Goal: Task Accomplishment & Management: Manage account settings

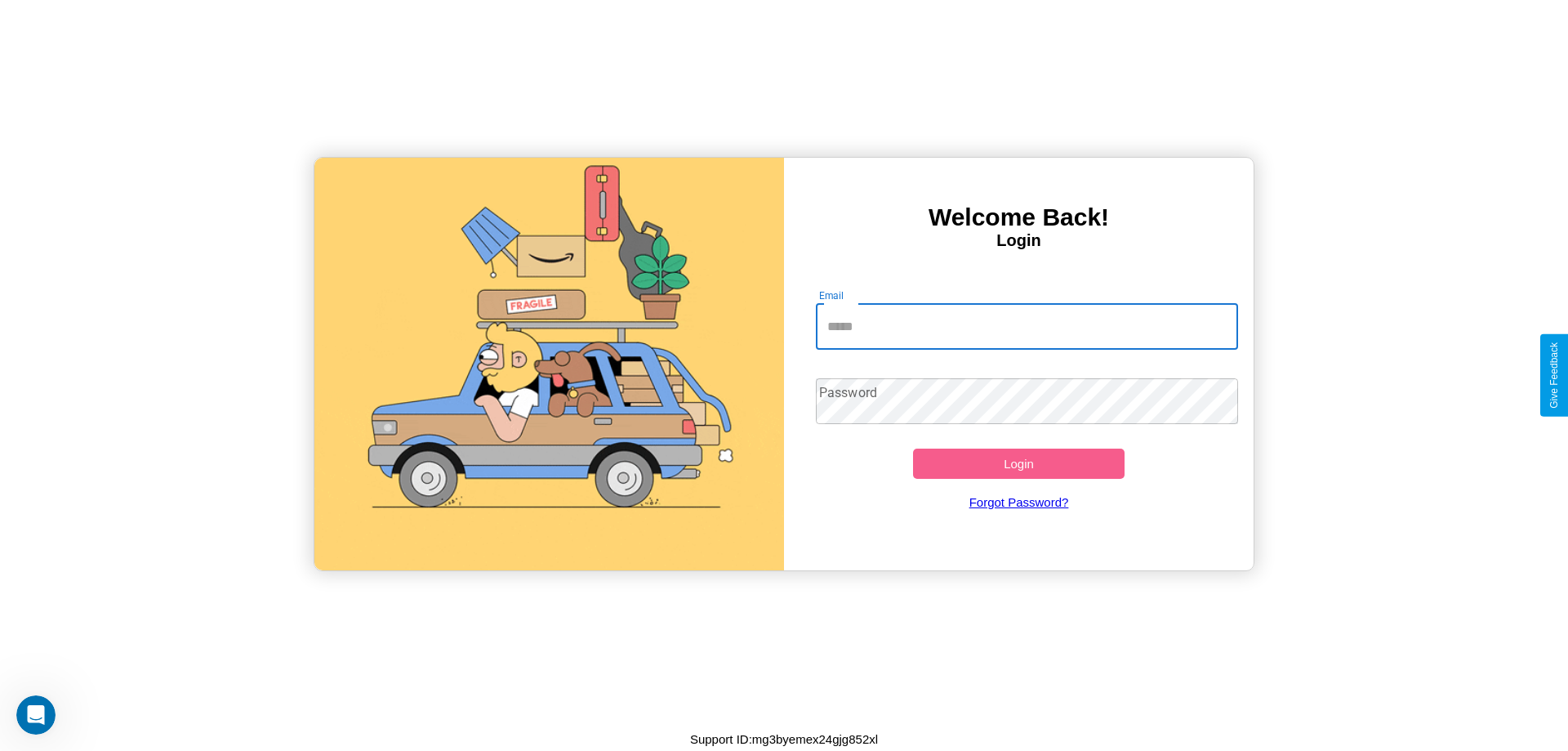
click at [1026, 326] on input "Email" at bounding box center [1027, 326] width 423 height 46
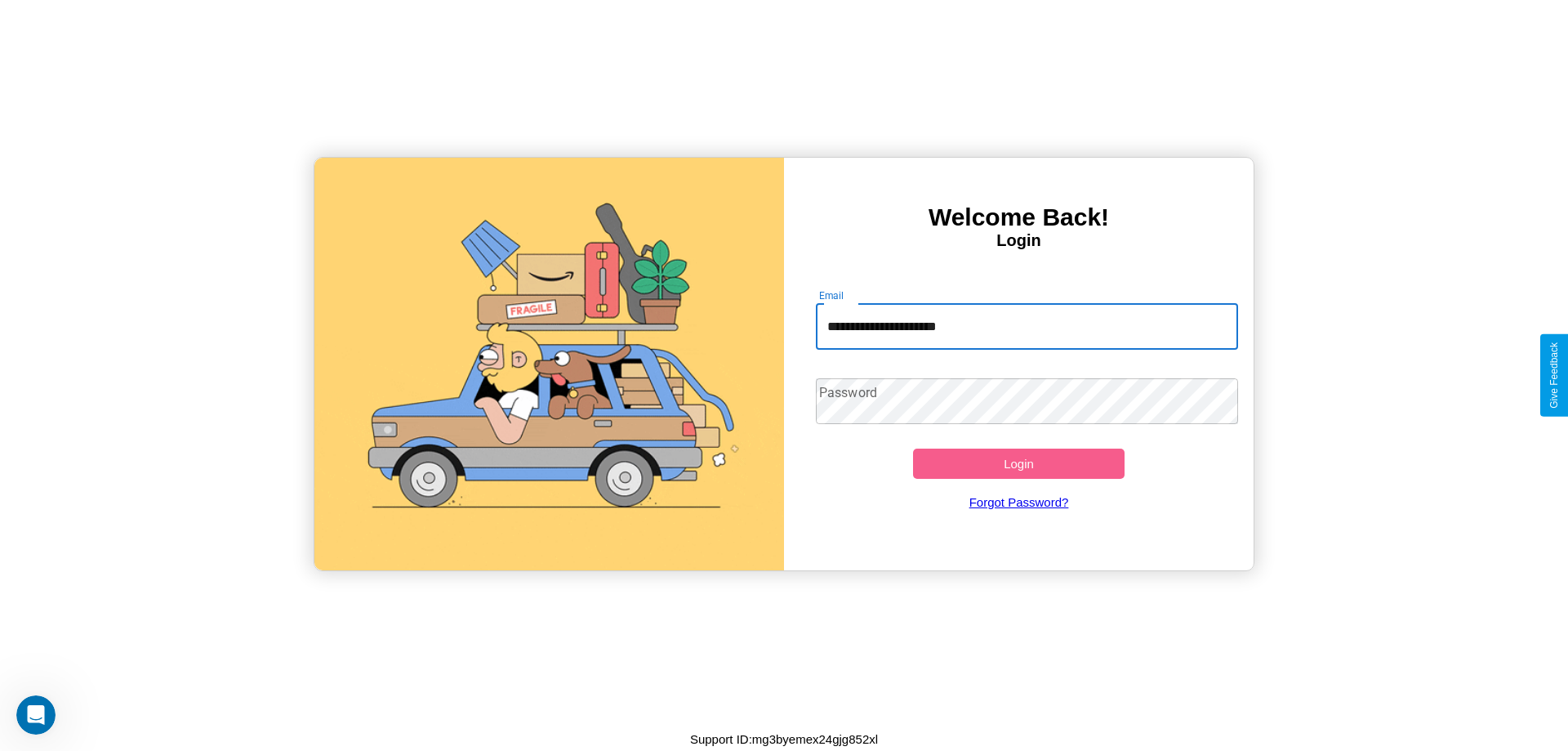
type input "**********"
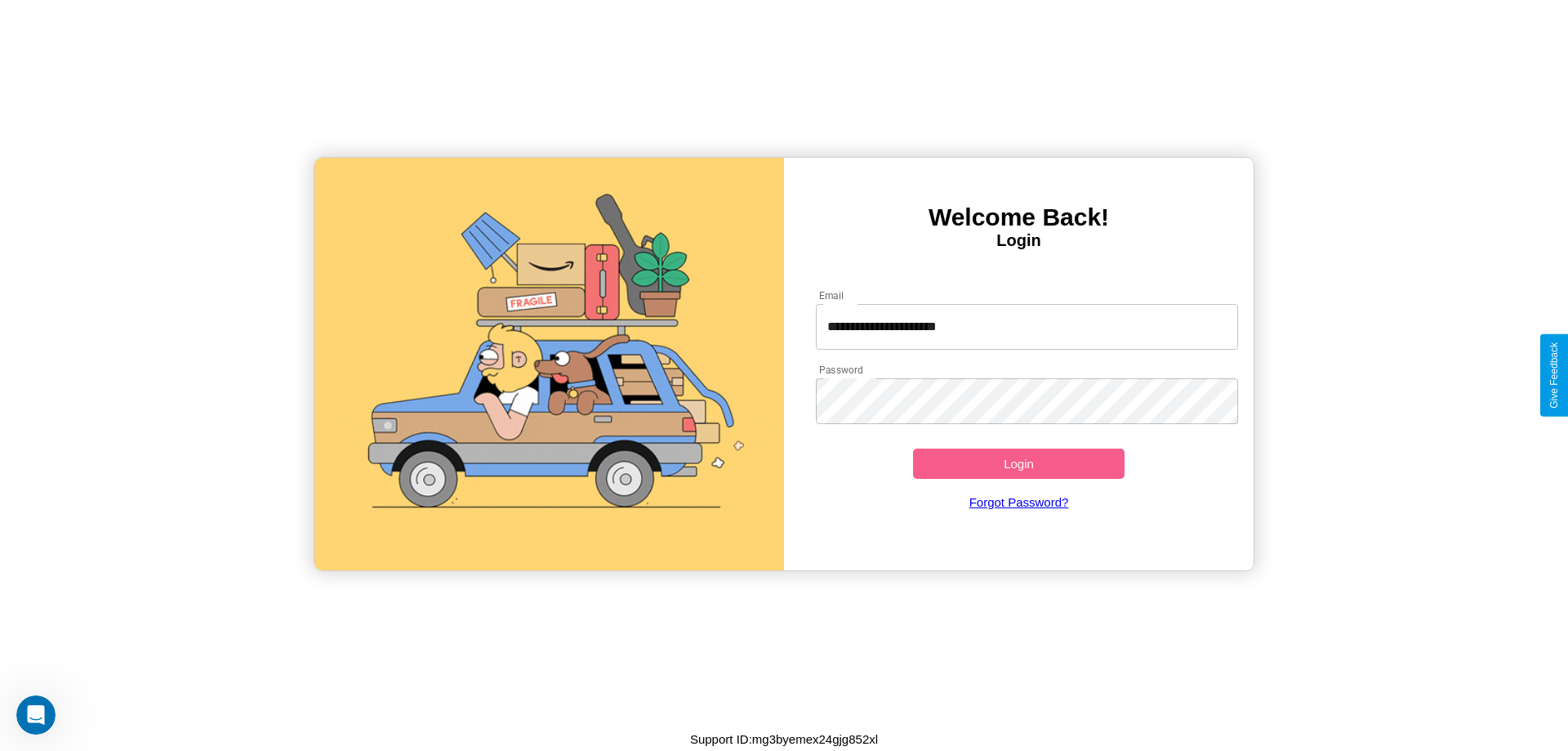
click at [1019, 463] on button "Login" at bounding box center [1019, 464] width 211 height 30
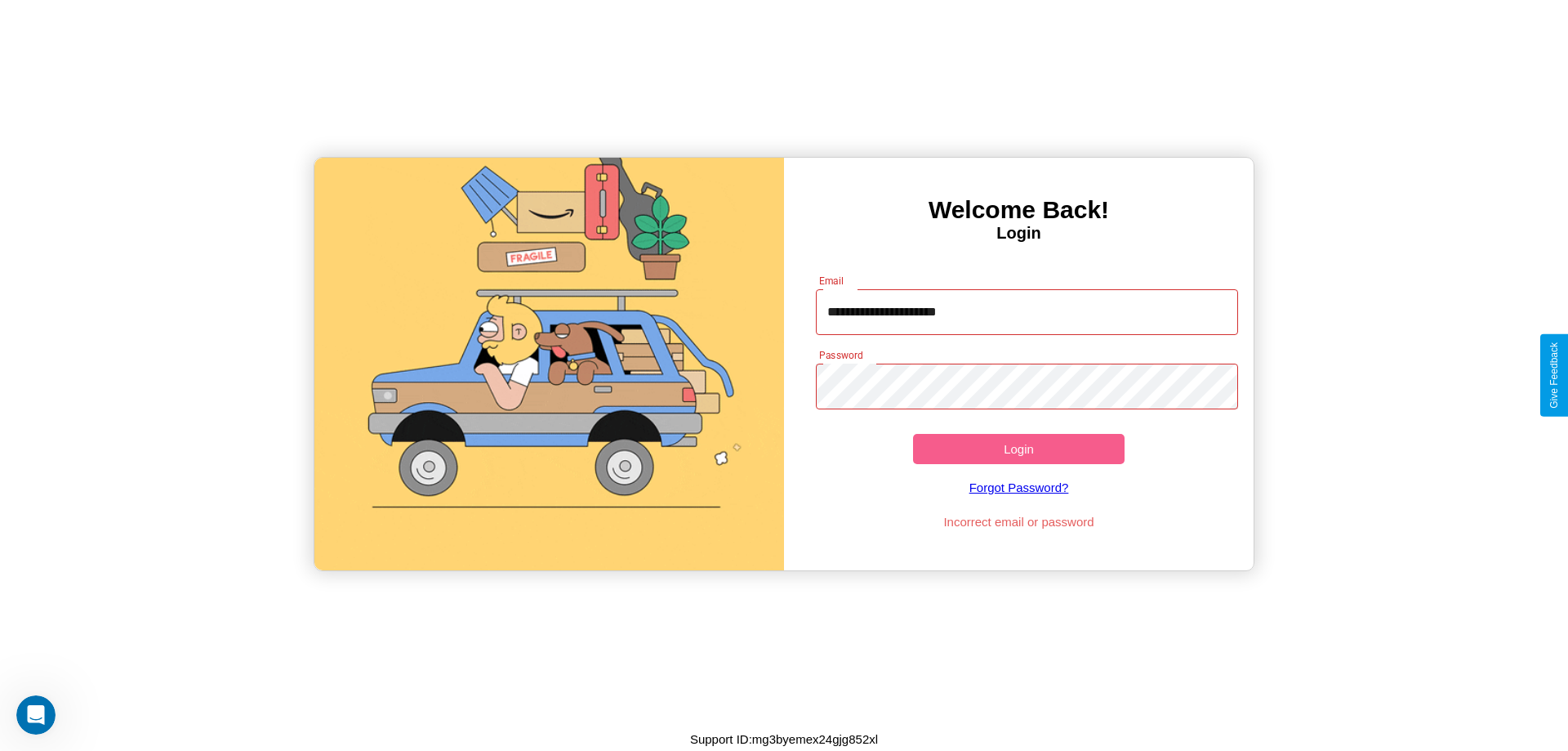
click at [1019, 449] on button "Login" at bounding box center [1019, 449] width 211 height 30
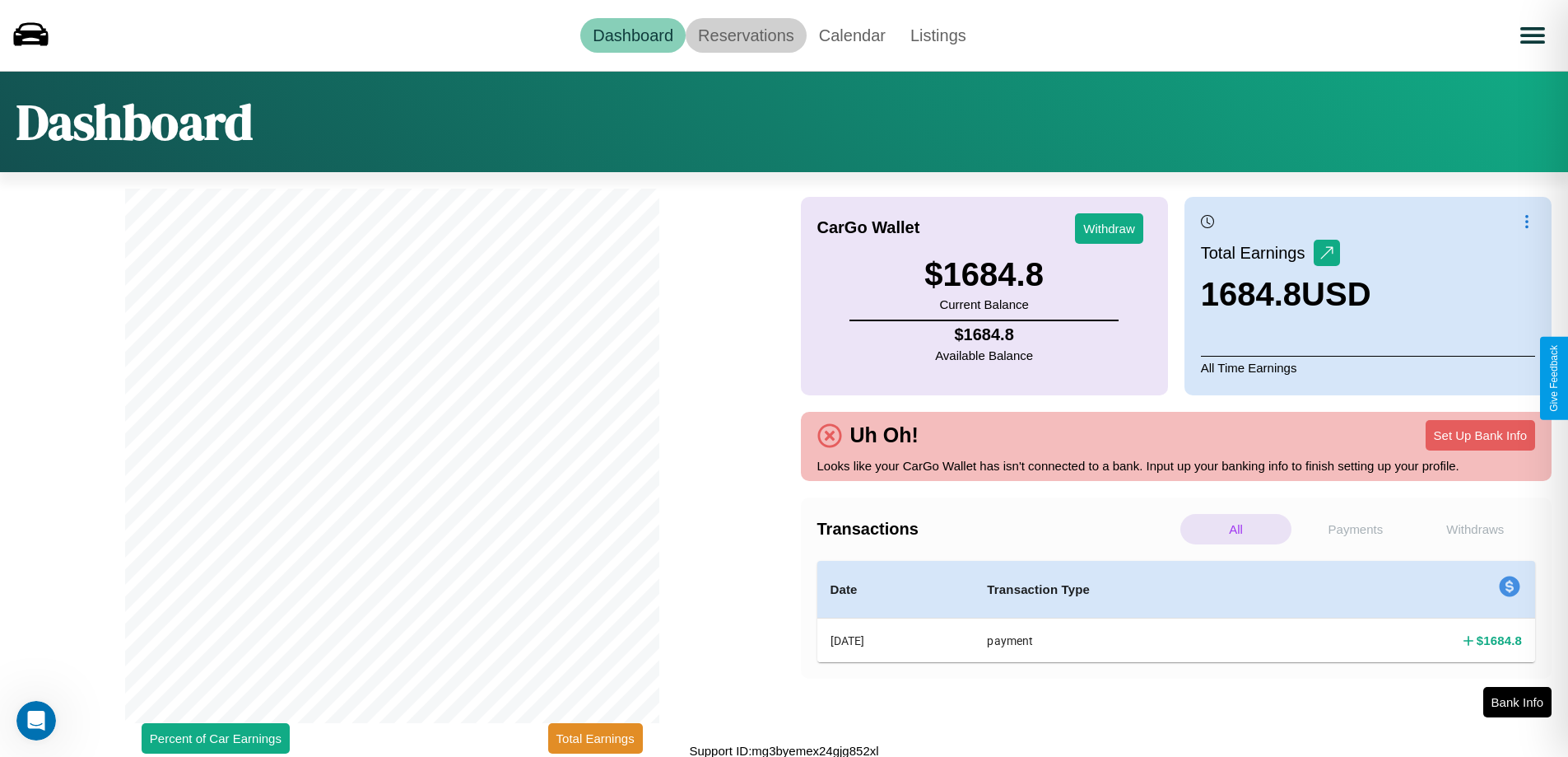
click at [746, 34] on link "Reservations" at bounding box center [746, 35] width 121 height 34
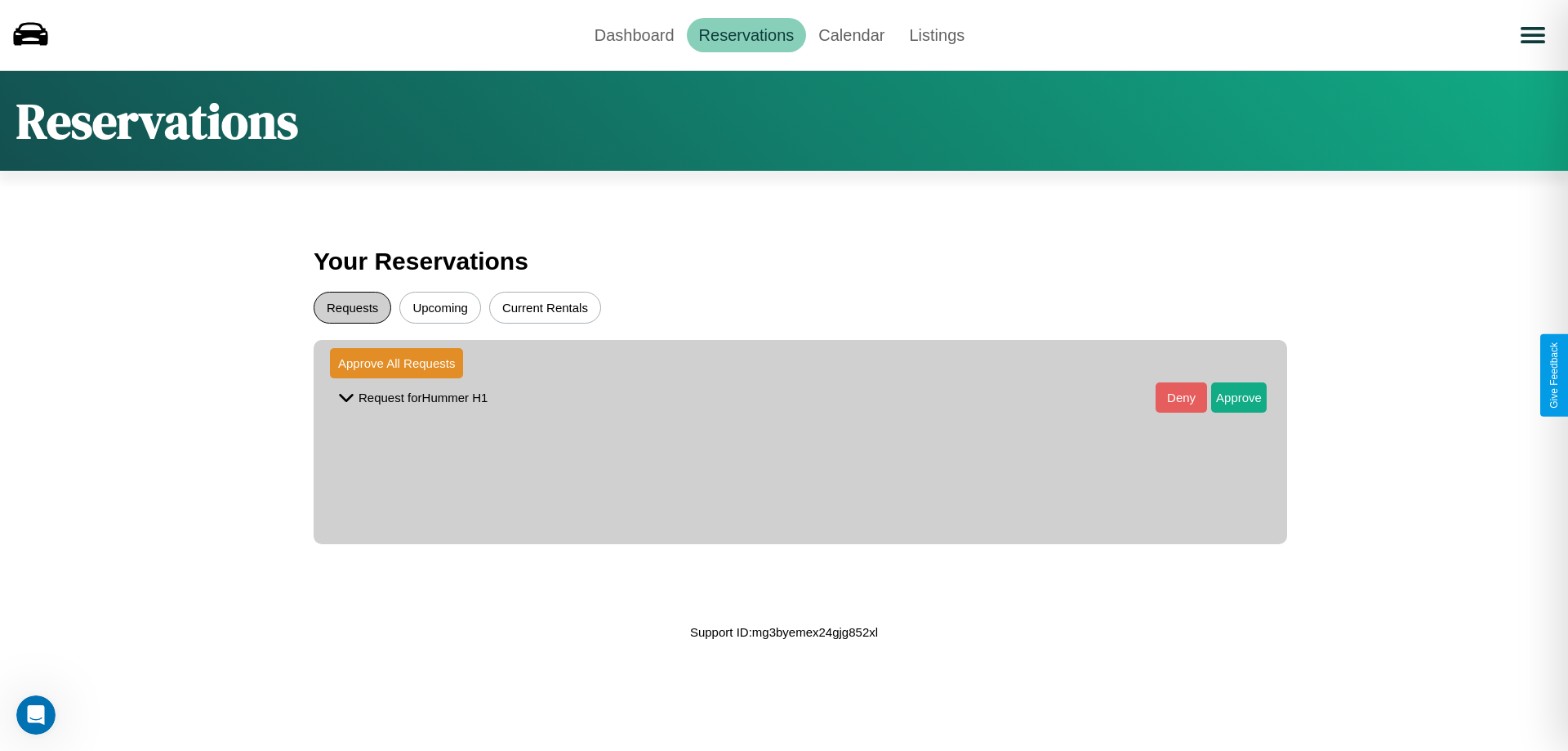
click at [352, 307] on button "Requests" at bounding box center [352, 307] width 77 height 32
click at [1227, 397] on button "Approve" at bounding box center [1238, 397] width 56 height 30
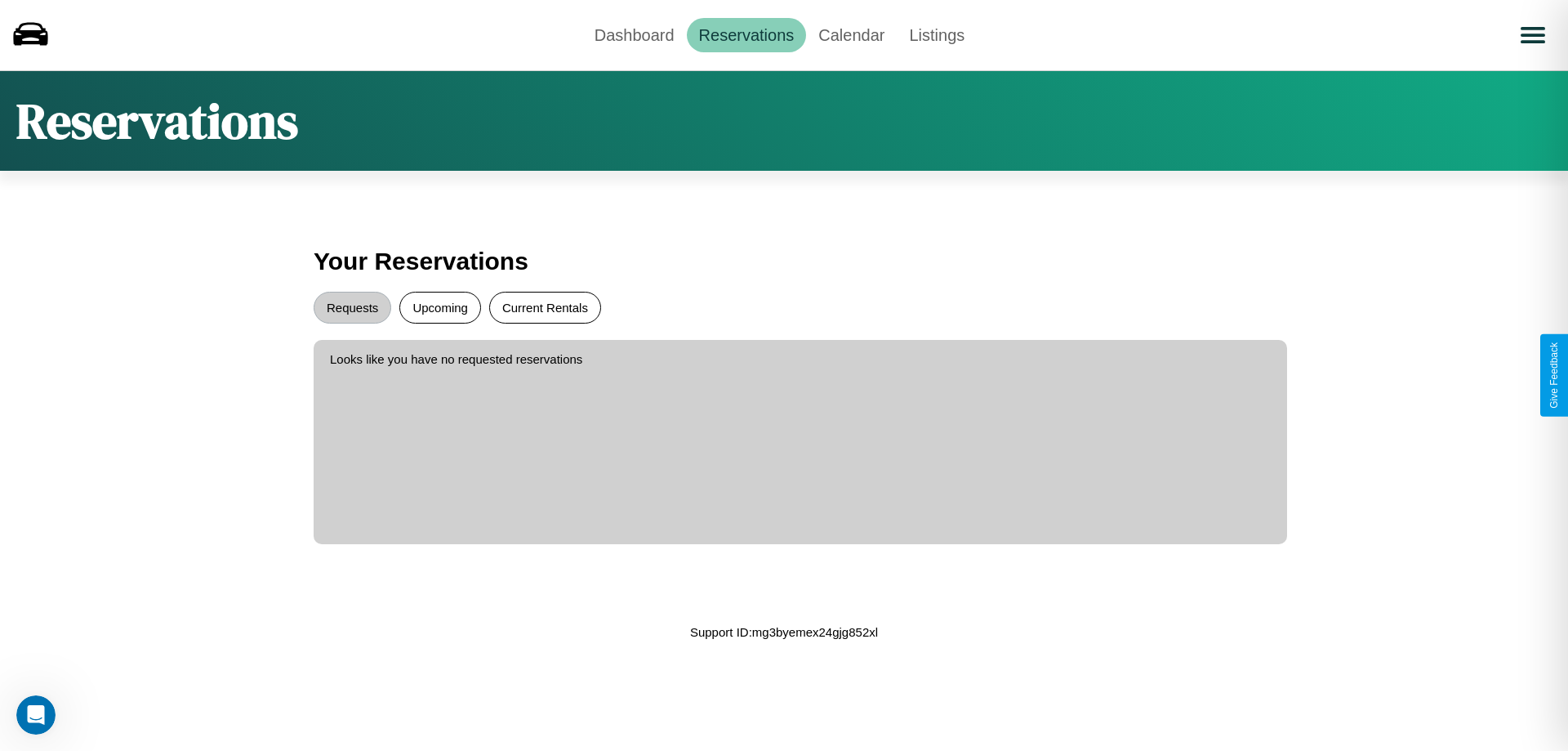
click at [544, 307] on button "Current Rentals" at bounding box center [545, 307] width 112 height 32
click at [633, 34] on link "Dashboard" at bounding box center [635, 35] width 105 height 34
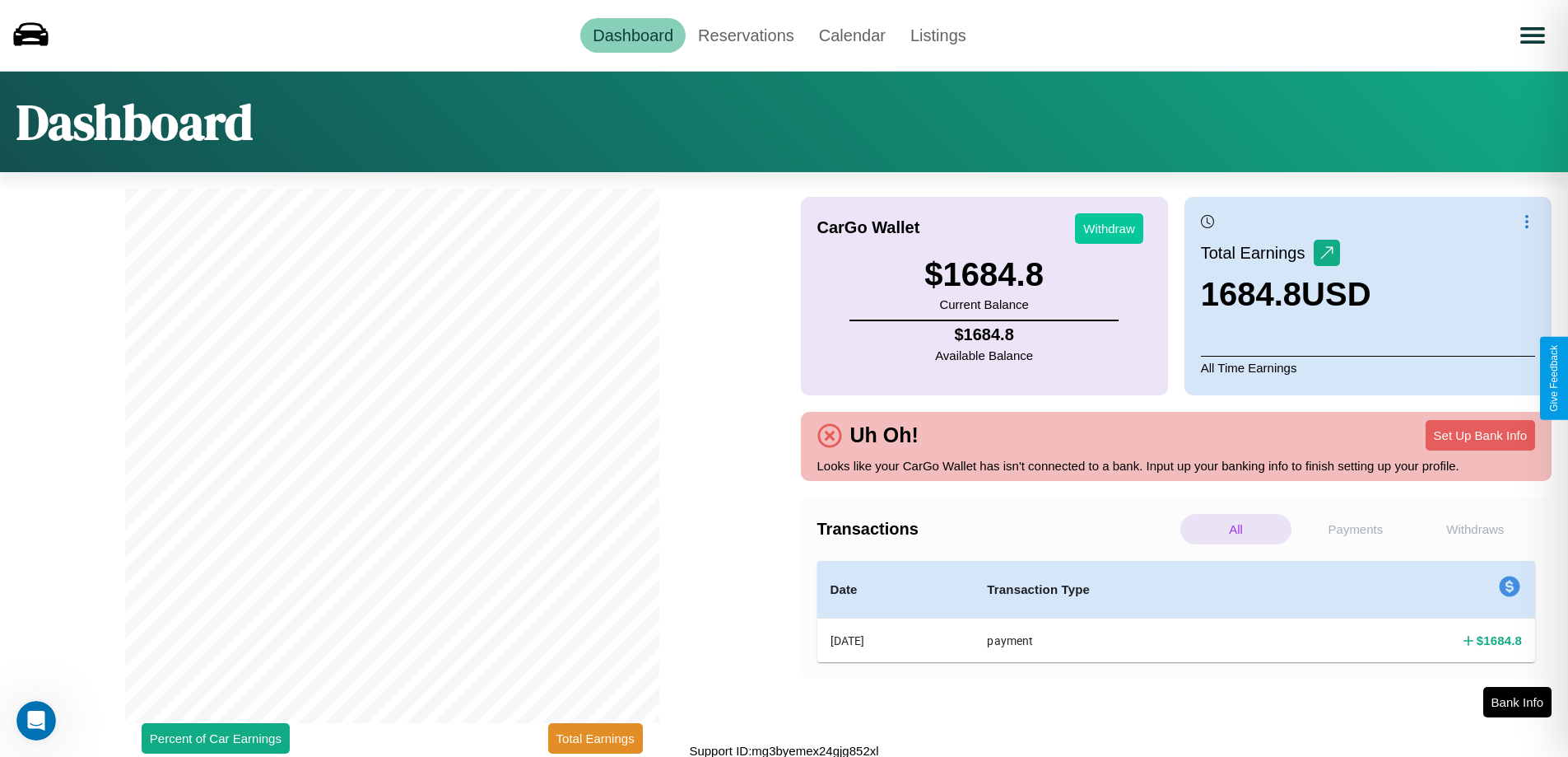
click at [1109, 228] on button "Withdraw" at bounding box center [1108, 228] width 68 height 30
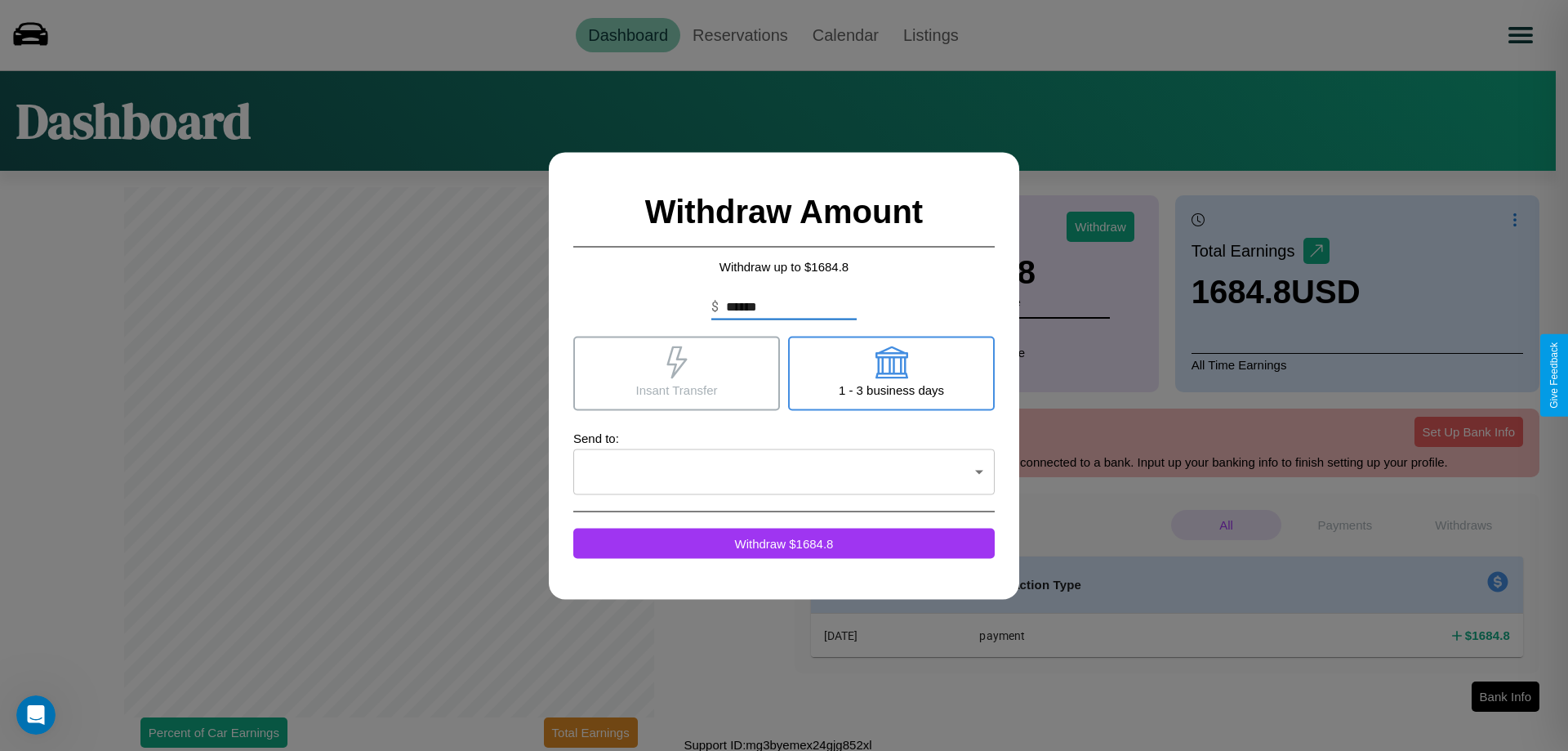
click at [891, 372] on icon at bounding box center [891, 361] width 32 height 32
click at [676, 372] on icon at bounding box center [677, 361] width 21 height 32
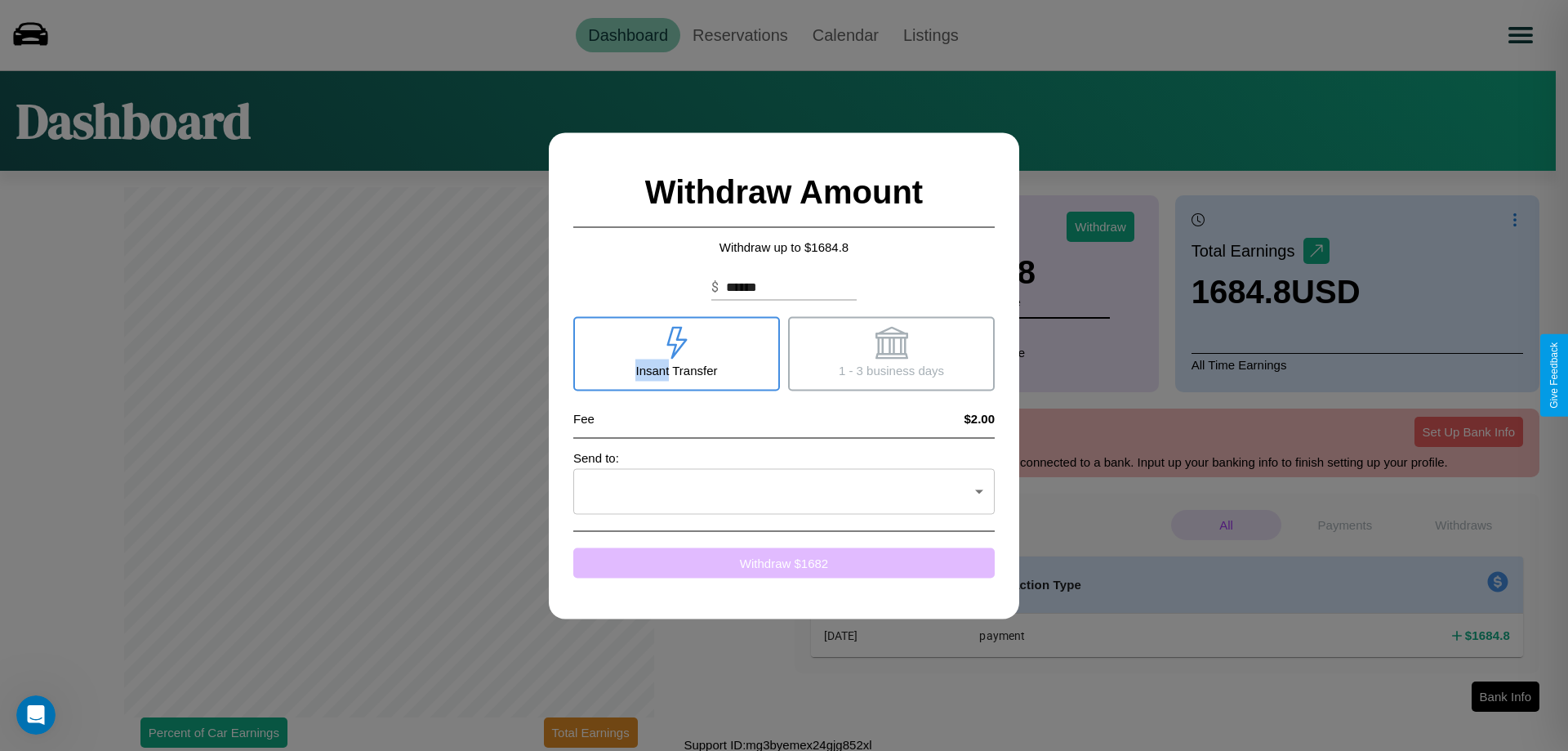
click at [784, 562] on button "Withdraw $ 1682" at bounding box center [784, 562] width 421 height 30
